Goal: Task Accomplishment & Management: Manage account settings

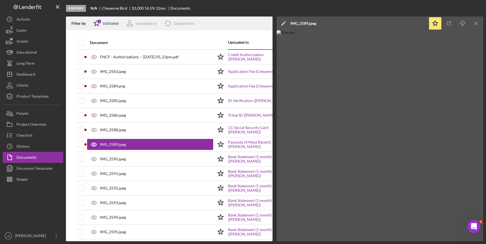
scroll to position [51, 0]
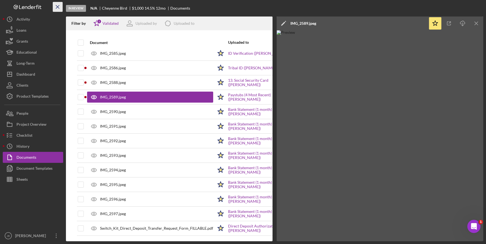
click at [59, 7] on icon "Icon/Menu Close" at bounding box center [58, 7] width 12 height 12
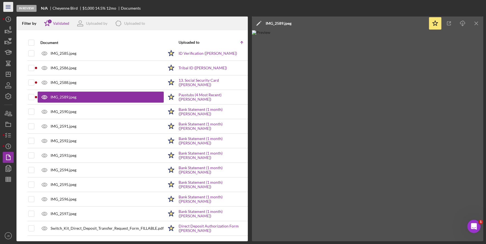
click at [9, 6] on icon "Icon/Menu" at bounding box center [8, 7] width 12 height 12
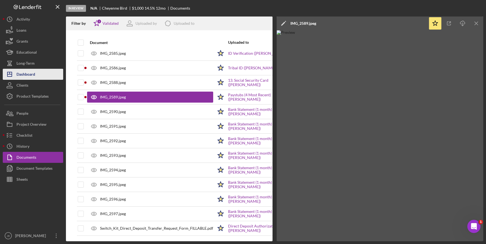
click at [46, 75] on button "Icon/Dashboard Dashboard" at bounding box center [33, 74] width 60 height 11
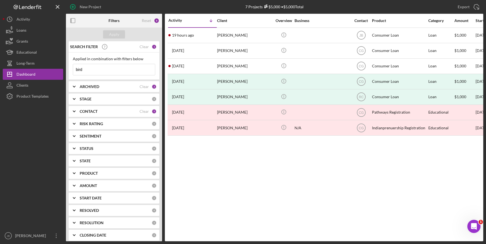
click at [87, 66] on input "bird" at bounding box center [114, 69] width 82 height 11
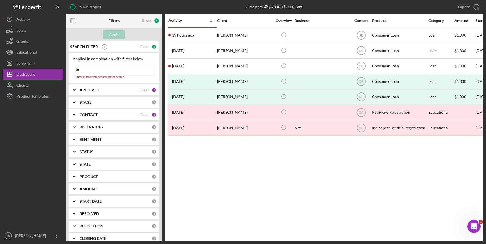
type input "b"
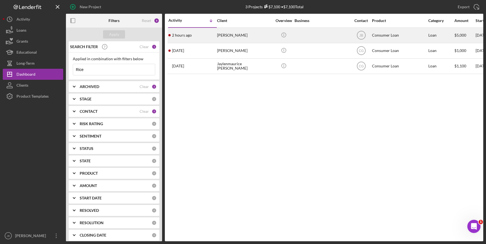
type input "Rice"
click at [226, 38] on div "[PERSON_NAME]" at bounding box center [244, 35] width 55 height 15
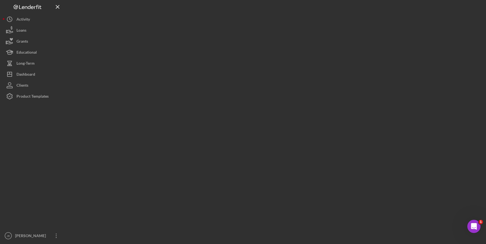
click at [226, 38] on div at bounding box center [275, 120] width 418 height 241
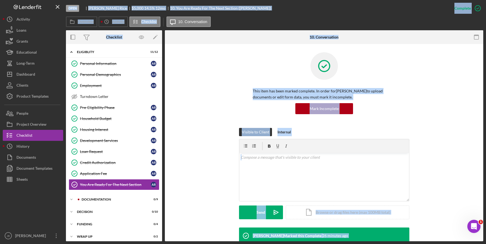
scroll to position [16, 0]
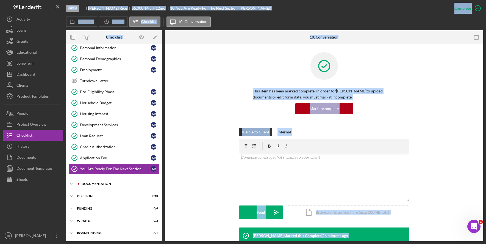
click at [124, 180] on div "Icon/Expander Documentation 0 / 9" at bounding box center [114, 183] width 96 height 11
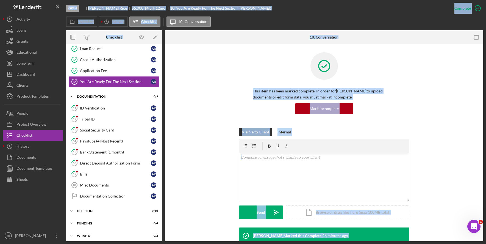
scroll to position [118, 0]
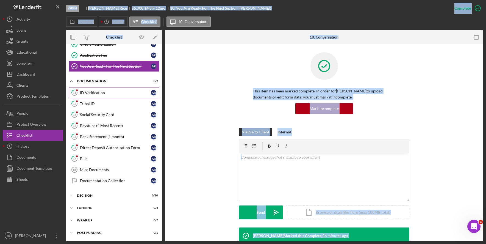
click at [131, 93] on div "ID Verification" at bounding box center [115, 92] width 71 height 4
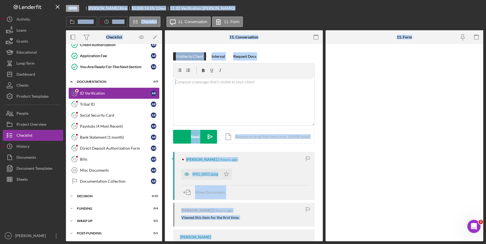
scroll to position [118, 0]
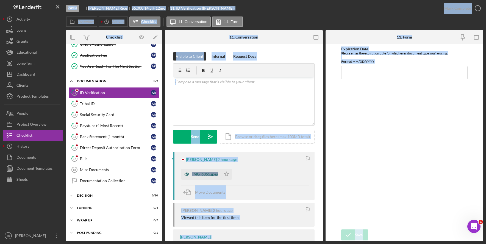
click at [216, 176] on div "IMG_6855.jpeg" at bounding box center [205, 174] width 26 height 4
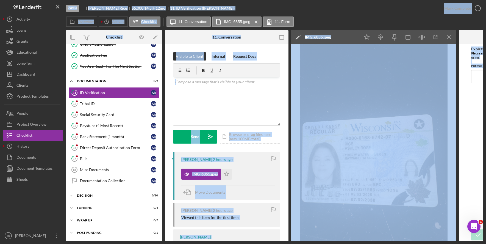
click at [417, 118] on img at bounding box center [373, 142] width 165 height 197
click at [349, 36] on div "Icon/Edit IMG_6855.jpeg" at bounding box center [325, 37] width 69 height 14
click at [338, 33] on div "Icon/Edit IMG_6855.jpeg" at bounding box center [325, 37] width 69 height 14
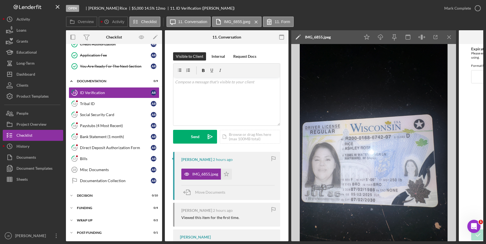
click at [339, 33] on div "Icon/Edit IMG_6855.jpeg" at bounding box center [325, 37] width 69 height 14
click at [227, 176] on icon "Icon/Star" at bounding box center [226, 174] width 11 height 11
click at [481, 9] on icon "button" at bounding box center [478, 8] width 14 height 14
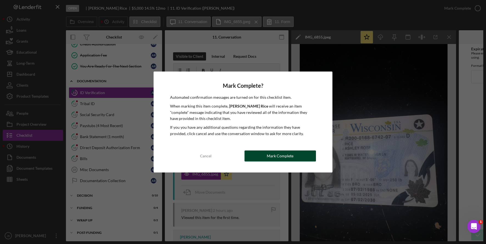
click at [275, 159] on div "Mark Complete" at bounding box center [280, 155] width 27 height 11
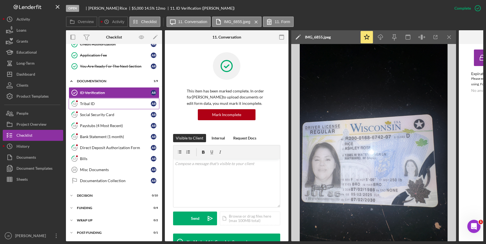
click at [127, 106] on link "12 Tribal ID A R" at bounding box center [114, 103] width 91 height 11
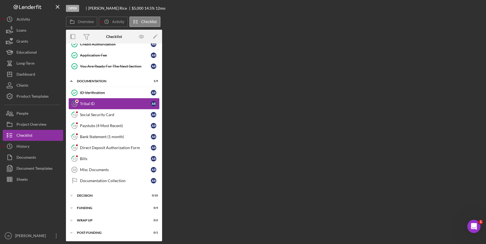
scroll to position [118, 0]
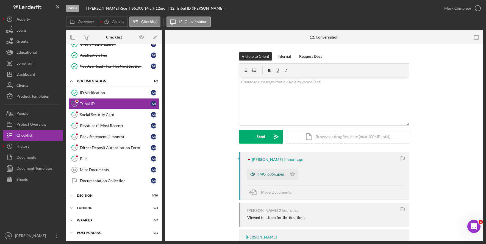
click at [276, 174] on div "IMG_6856.jpeg" at bounding box center [271, 174] width 26 height 4
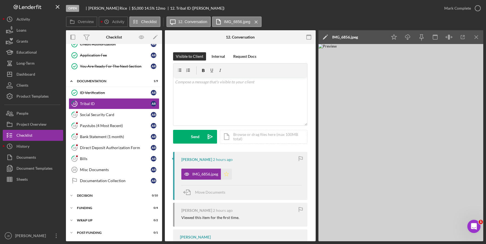
click at [230, 175] on icon "Icon/Star" at bounding box center [226, 174] width 11 height 11
click at [478, 8] on icon "button" at bounding box center [478, 8] width 14 height 14
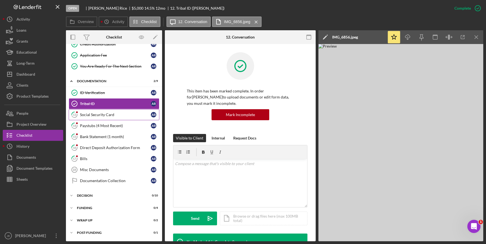
click at [124, 115] on div "Social Security Card" at bounding box center [115, 114] width 71 height 4
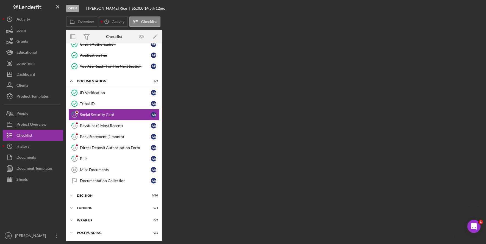
scroll to position [118, 0]
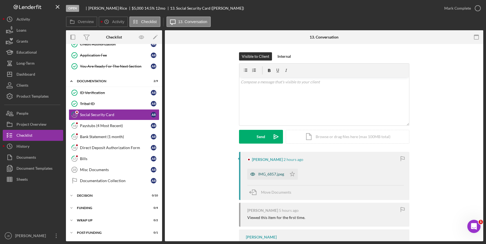
click at [275, 176] on div "IMG_6857.jpeg" at bounding box center [271, 174] width 26 height 4
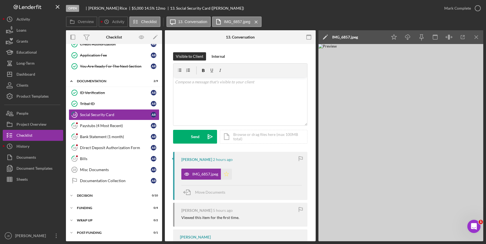
click at [227, 174] on icon "Icon/Star" at bounding box center [226, 174] width 11 height 11
click at [477, 12] on icon "button" at bounding box center [478, 8] width 14 height 14
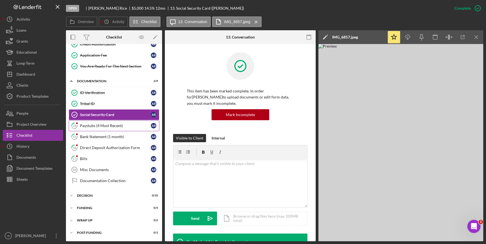
click at [119, 128] on div "Paystubs (4 Most Recent)" at bounding box center [115, 125] width 71 height 4
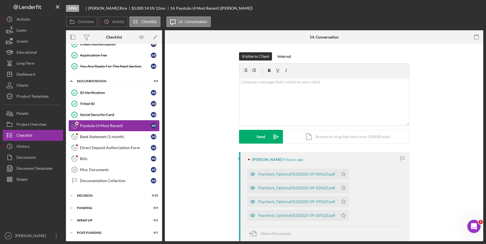
scroll to position [118, 0]
click at [327, 174] on div "Paycheck_Optional(%222025-09-05%22).pdf" at bounding box center [296, 174] width 77 height 4
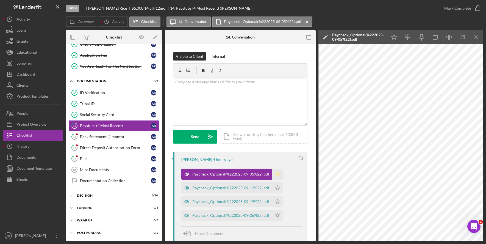
click at [277, 174] on icon "Icon/Star" at bounding box center [277, 174] width 11 height 11
click at [276, 188] on polygon "button" at bounding box center [277, 187] width 5 height 4
click at [277, 202] on icon "Icon/Star" at bounding box center [277, 201] width 11 height 11
click at [277, 214] on icon "Icon/Star" at bounding box center [277, 215] width 11 height 11
click at [479, 34] on icon "Icon/Menu Close" at bounding box center [477, 37] width 12 height 12
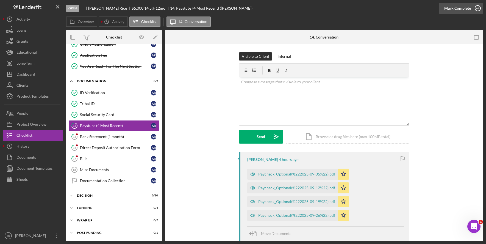
click at [476, 8] on icon "button" at bounding box center [478, 8] width 14 height 14
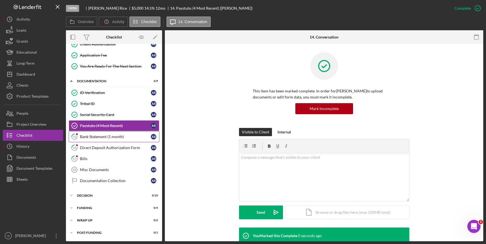
click at [106, 138] on div "Bank Statement (1 month)" at bounding box center [115, 136] width 71 height 4
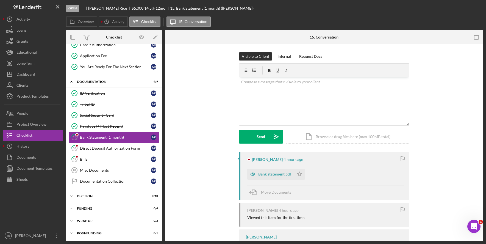
scroll to position [118, 0]
click at [277, 177] on div "Bank statement.pdf" at bounding box center [270, 174] width 47 height 11
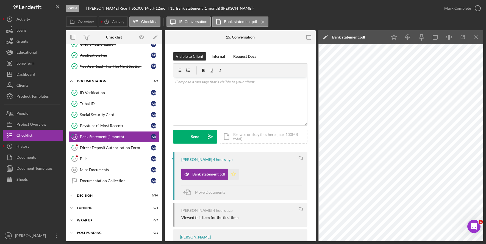
click at [235, 175] on polygon "button" at bounding box center [233, 174] width 5 height 4
click at [479, 37] on icon "Icon/Menu Close" at bounding box center [477, 37] width 12 height 12
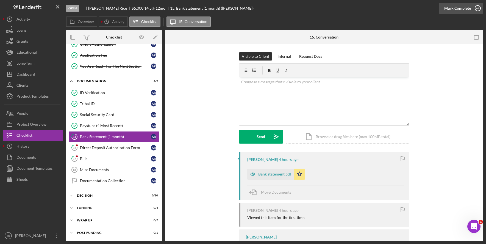
click at [479, 9] on icon "button" at bounding box center [478, 8] width 14 height 14
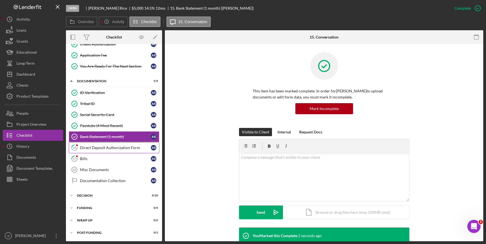
click at [132, 147] on div "Direct Deposit Authorization Form" at bounding box center [115, 147] width 71 height 4
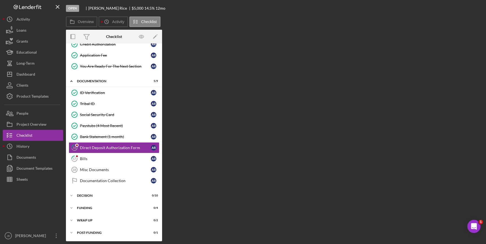
scroll to position [118, 0]
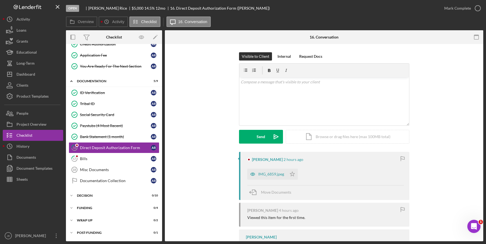
drag, startPoint x: 181, startPoint y: 151, endPoint x: 274, endPoint y: 173, distance: 96.2
click at [274, 173] on div "IMG_6859.jpeg" at bounding box center [271, 174] width 26 height 4
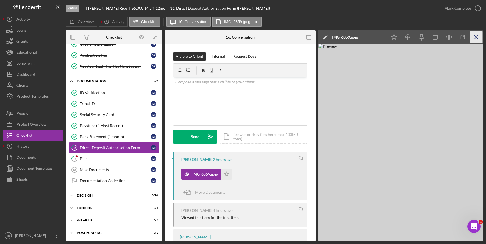
click at [478, 36] on icon "Icon/Menu Close" at bounding box center [477, 37] width 12 height 12
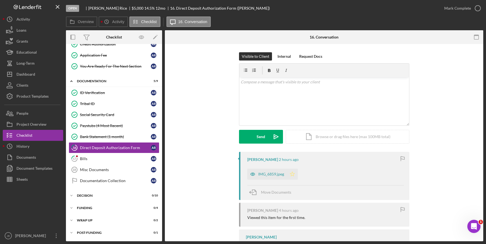
click at [290, 173] on polygon "button" at bounding box center [292, 174] width 5 height 4
click at [132, 162] on link "17 Bills A R" at bounding box center [114, 158] width 91 height 11
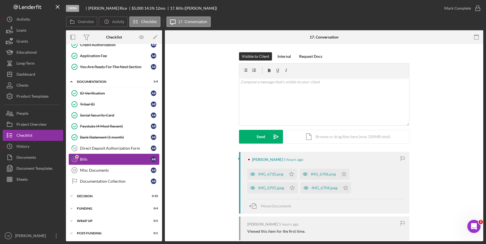
scroll to position [118, 0]
click at [277, 177] on div "IMG_6710.png" at bounding box center [266, 174] width 39 height 11
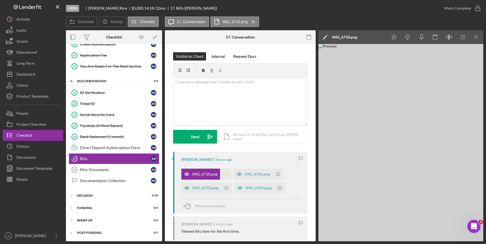
click at [225, 173] on polygon "button" at bounding box center [226, 174] width 5 height 4
click at [264, 174] on div "IMG_6706.png" at bounding box center [257, 174] width 25 height 4
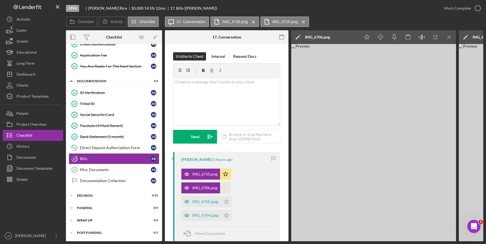
click at [228, 189] on icon "Icon/Star" at bounding box center [225, 187] width 11 height 11
click at [451, 37] on icon "Icon/Menu Close" at bounding box center [449, 37] width 12 height 12
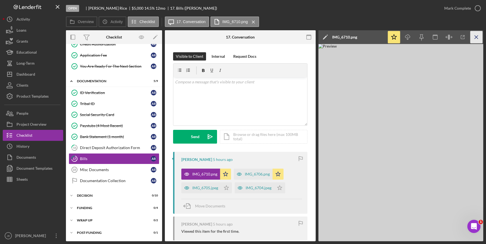
click at [478, 38] on line "button" at bounding box center [476, 36] width 3 height 3
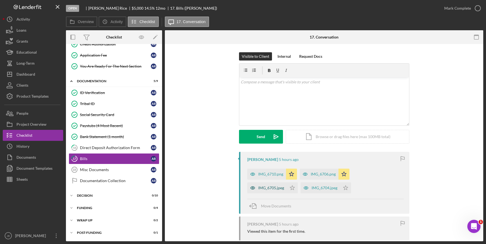
click at [270, 188] on div "IMG_6705.jpeg" at bounding box center [271, 188] width 26 height 4
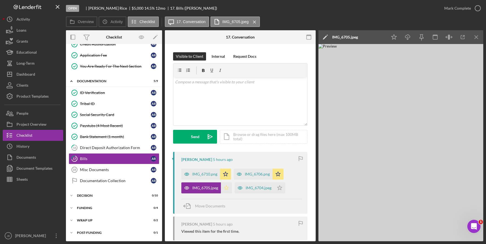
click at [226, 188] on icon "Icon/Star" at bounding box center [226, 187] width 11 height 11
click at [264, 187] on div "IMG_6704.jpeg" at bounding box center [259, 188] width 26 height 4
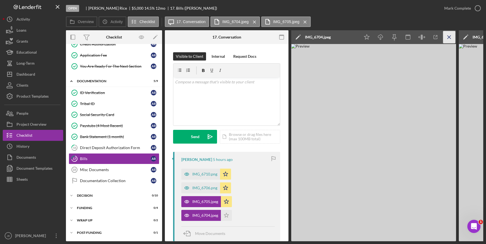
click at [450, 36] on icon "Icon/Menu Close" at bounding box center [449, 37] width 12 height 12
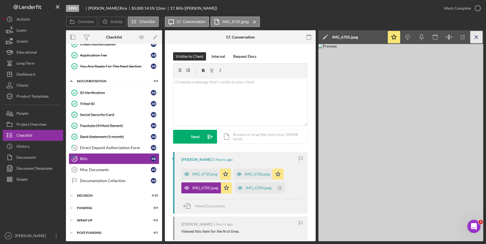
click at [475, 38] on icon "Icon/Menu Close" at bounding box center [477, 37] width 12 height 12
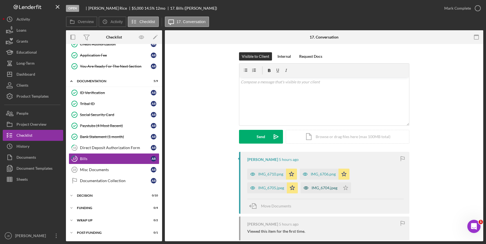
click at [337, 188] on div "IMG_6704.jpeg" at bounding box center [325, 188] width 26 height 4
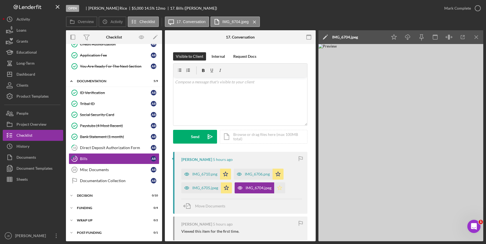
click at [282, 188] on icon "Icon/Star" at bounding box center [279, 187] width 11 height 11
click at [481, 37] on icon "Icon/Menu Close" at bounding box center [477, 37] width 12 height 12
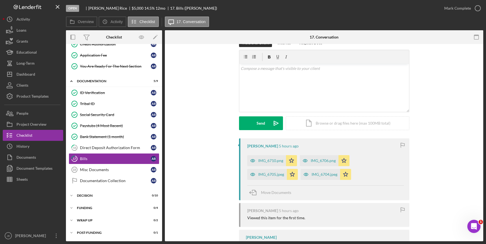
scroll to position [0, 0]
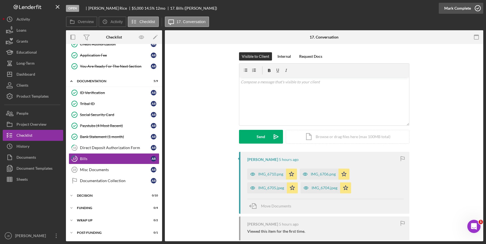
click at [481, 10] on icon "button" at bounding box center [478, 8] width 14 height 14
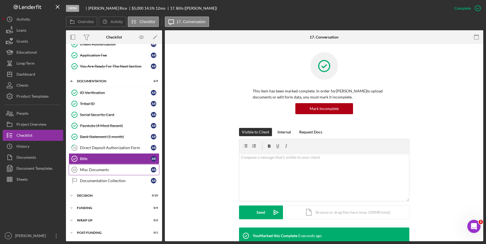
click at [124, 172] on link "Misc Documents 18 Misc Documents A R" at bounding box center [114, 169] width 91 height 11
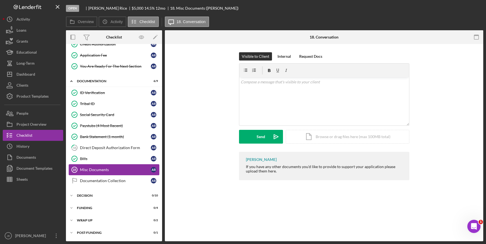
scroll to position [118, 0]
click at [478, 8] on icon "button" at bounding box center [478, 8] width 14 height 14
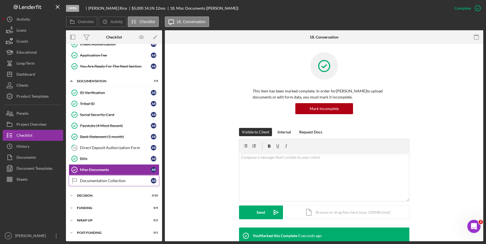
click at [136, 179] on div "Documentation Collection" at bounding box center [115, 180] width 71 height 4
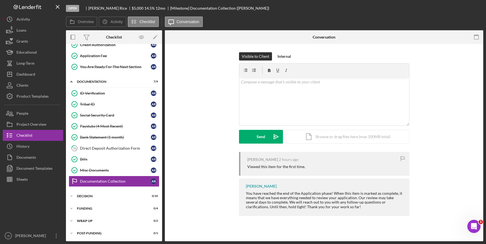
scroll to position [118, 0]
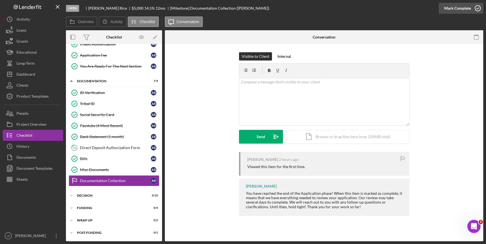
click at [481, 9] on icon "button" at bounding box center [478, 8] width 14 height 14
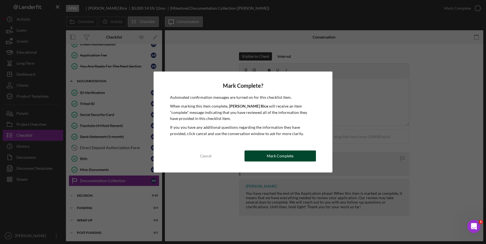
click at [296, 155] on button "Mark Complete" at bounding box center [280, 155] width 71 height 11
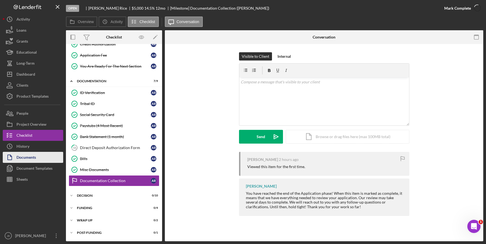
click at [42, 159] on button "Documents" at bounding box center [33, 157] width 60 height 11
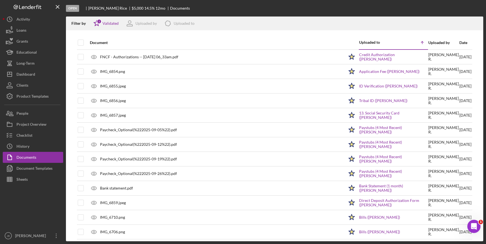
click at [246, 40] on div "Document" at bounding box center [217, 42] width 255 height 13
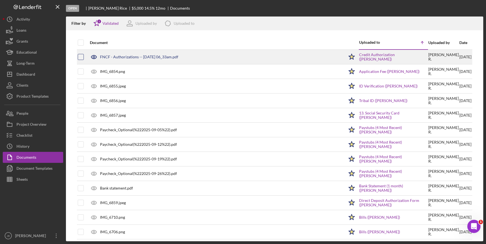
click at [82, 56] on input "checkbox" at bounding box center [80, 56] width 5 height 5
checkbox input "true"
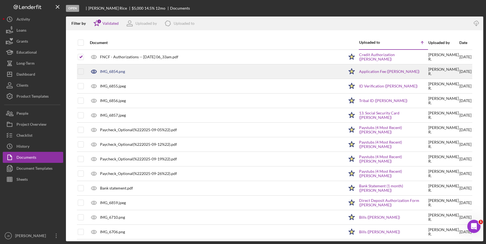
drag, startPoint x: 83, startPoint y: 73, endPoint x: 84, endPoint y: 76, distance: 3.3
click at [83, 73] on input "checkbox" at bounding box center [80, 71] width 5 height 5
checkbox input "true"
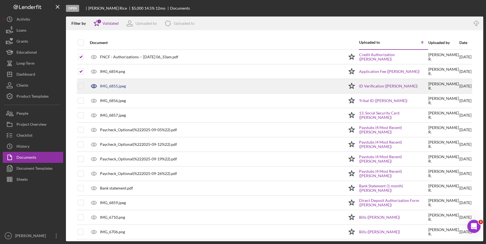
drag, startPoint x: 84, startPoint y: 87, endPoint x: 83, endPoint y: 92, distance: 5.5
click at [84, 87] on div at bounding box center [81, 86] width 6 height 6
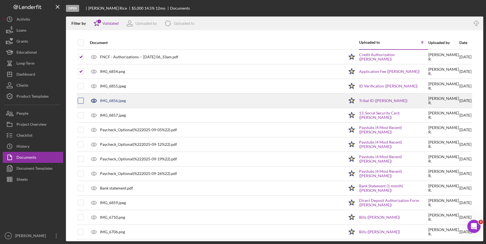
click at [82, 99] on input "checkbox" at bounding box center [80, 100] width 5 height 5
checkbox input "true"
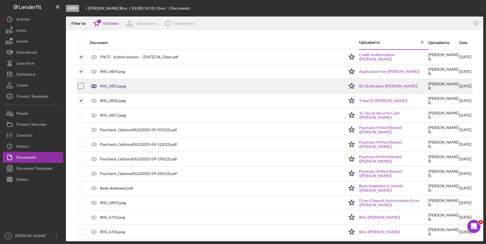
click at [80, 86] on input "checkbox" at bounding box center [80, 85] width 5 height 5
checkbox input "true"
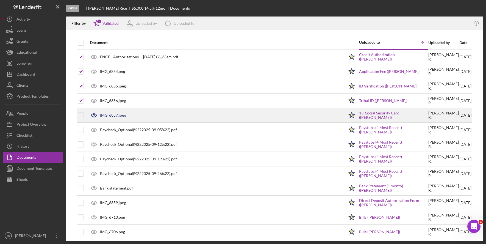
drag, startPoint x: 79, startPoint y: 114, endPoint x: 82, endPoint y: 119, distance: 6.3
click at [80, 114] on input "checkbox" at bounding box center [80, 114] width 5 height 5
checkbox input "true"
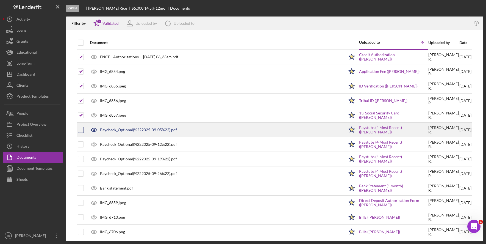
click at [81, 132] on input "checkbox" at bounding box center [80, 129] width 5 height 5
checkbox input "true"
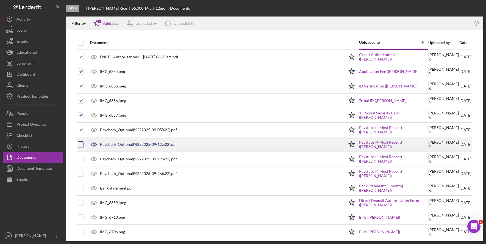
click at [83, 147] on div at bounding box center [81, 144] width 6 height 6
click at [79, 145] on input "checkbox" at bounding box center [80, 144] width 5 height 5
checkbox input "true"
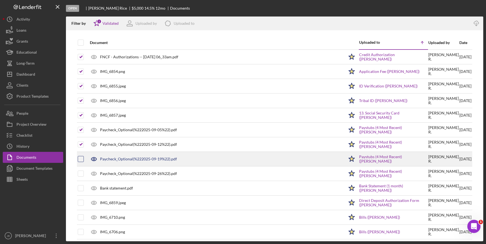
click at [82, 160] on input "checkbox" at bounding box center [80, 158] width 5 height 5
checkbox input "true"
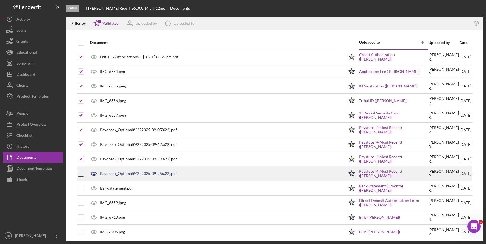
click at [82, 172] on input "checkbox" at bounding box center [80, 173] width 5 height 5
checkbox input "true"
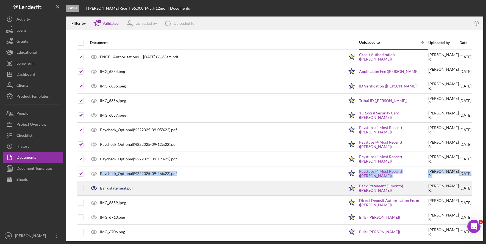
drag, startPoint x: 80, startPoint y: 180, endPoint x: 80, endPoint y: 183, distance: 2.8
click at [80, 183] on tbody "FNCF - Authorizations -- [DATE] 06_33am.pdf Icon/Star Credit Authorization ([PE…" at bounding box center [275, 158] width 396 height 219
click at [79, 187] on input "checkbox" at bounding box center [80, 187] width 5 height 5
checkbox input "true"
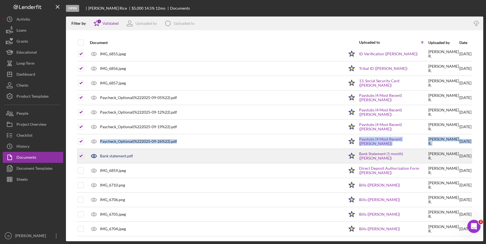
scroll to position [33, 0]
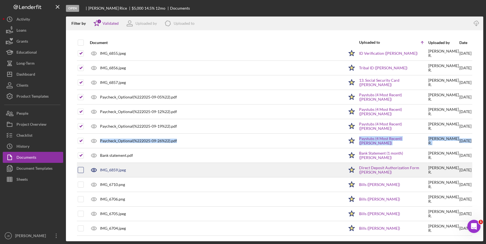
click at [81, 170] on input "checkbox" at bounding box center [80, 169] width 5 height 5
checkbox input "true"
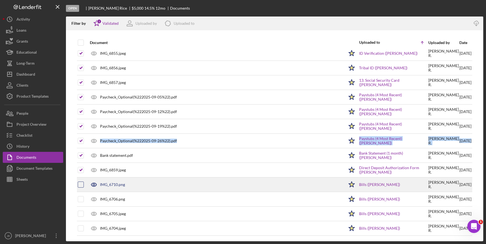
click at [83, 187] on input "checkbox" at bounding box center [80, 184] width 5 height 5
checkbox input "true"
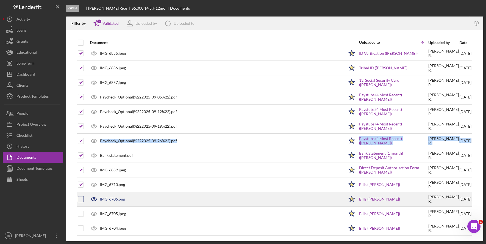
click at [79, 198] on input "checkbox" at bounding box center [80, 198] width 5 height 5
checkbox input "true"
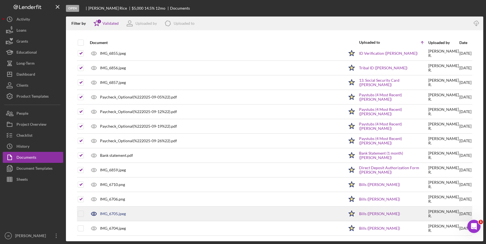
click at [83, 217] on td at bounding box center [81, 213] width 7 height 15
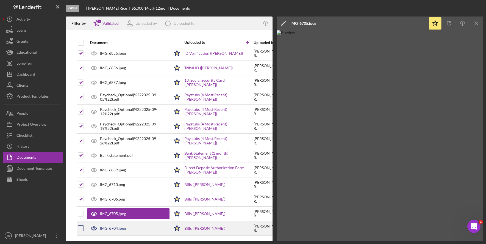
click at [80, 230] on input "checkbox" at bounding box center [80, 227] width 5 height 5
checkbox input "true"
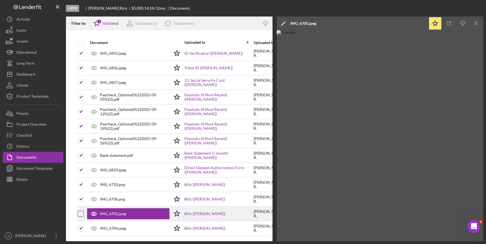
click at [80, 213] on input "checkbox" at bounding box center [80, 213] width 5 height 5
checkbox input "true"
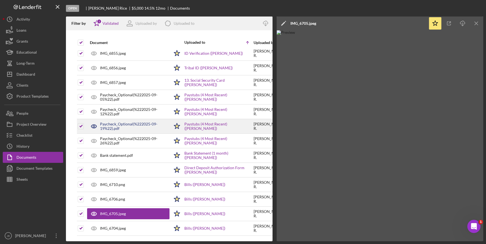
scroll to position [37, 0]
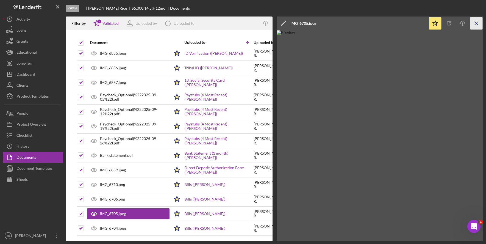
click at [478, 22] on line "button" at bounding box center [476, 23] width 3 height 3
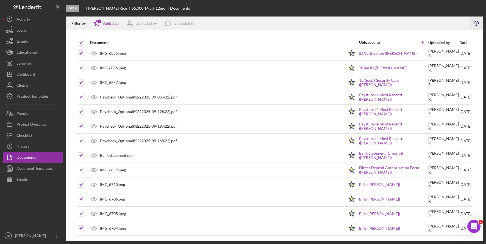
click at [478, 22] on icon "Icon/Download" at bounding box center [477, 23] width 12 height 12
click at [221, 12] on div "Open [PERSON_NAME] $5,000 $5,000 14.5 % 12 mo Documents" at bounding box center [275, 8] width 418 height 16
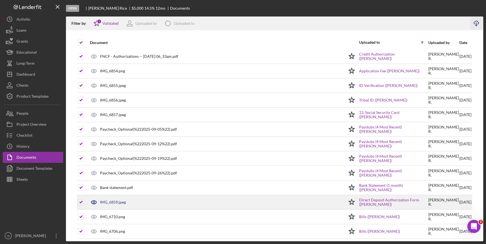
scroll to position [0, 0]
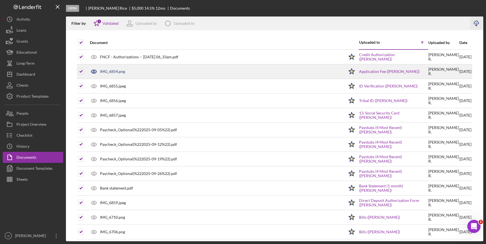
click at [127, 73] on div "IMG_6854.png" at bounding box center [215, 72] width 257 height 14
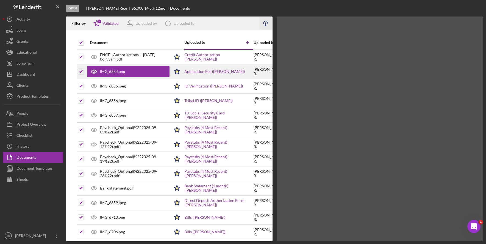
click at [127, 73] on div "IMG_6854.png" at bounding box center [128, 71] width 82 height 11
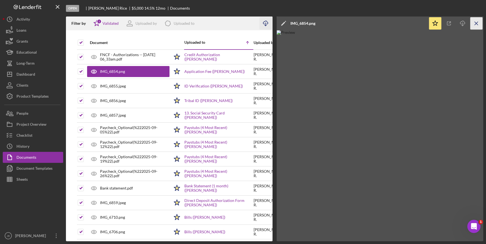
click at [476, 24] on icon "Icon/Menu Close" at bounding box center [477, 23] width 12 height 12
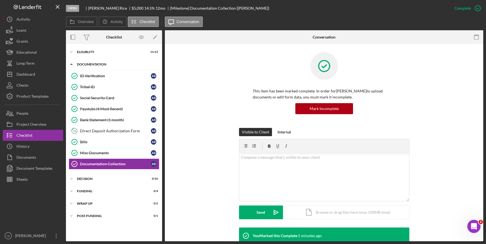
click at [71, 63] on icon "Icon/Expander" at bounding box center [71, 64] width 11 height 11
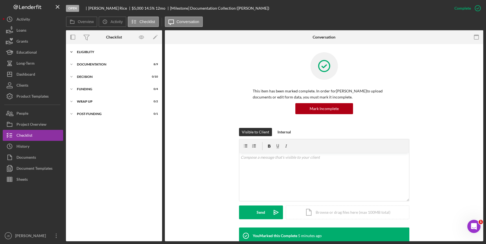
click at [70, 49] on icon "Icon/Expander" at bounding box center [71, 51] width 11 height 11
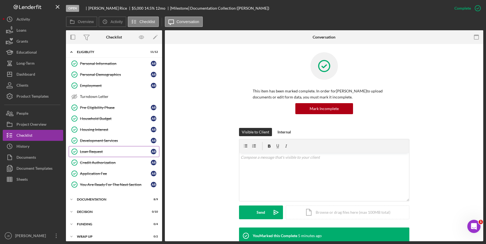
click at [122, 153] on div "Loan Request" at bounding box center [115, 151] width 71 height 4
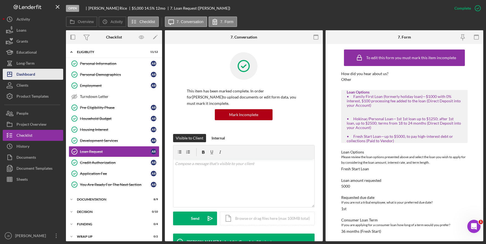
click at [45, 74] on button "Icon/Dashboard Dashboard" at bounding box center [33, 74] width 60 height 11
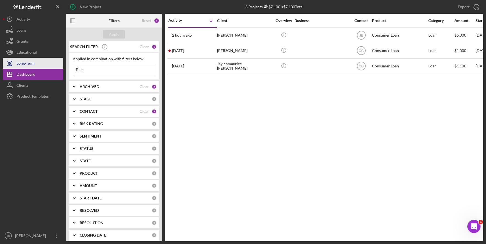
drag, startPoint x: 82, startPoint y: 68, endPoint x: 56, endPoint y: 67, distance: 26.2
click at [56, 67] on div "New Project 3 Projects $7,100 • $7,100 Total Rice Export Icon/Export Filters Re…" at bounding box center [243, 120] width 481 height 241
click at [387, 10] on div "Export Icon/Export" at bounding box center [413, 7] width 139 height 14
click at [41, 76] on button "Icon/Dashboard Dashboard" at bounding box center [33, 74] width 60 height 11
